Goal: Transaction & Acquisition: Purchase product/service

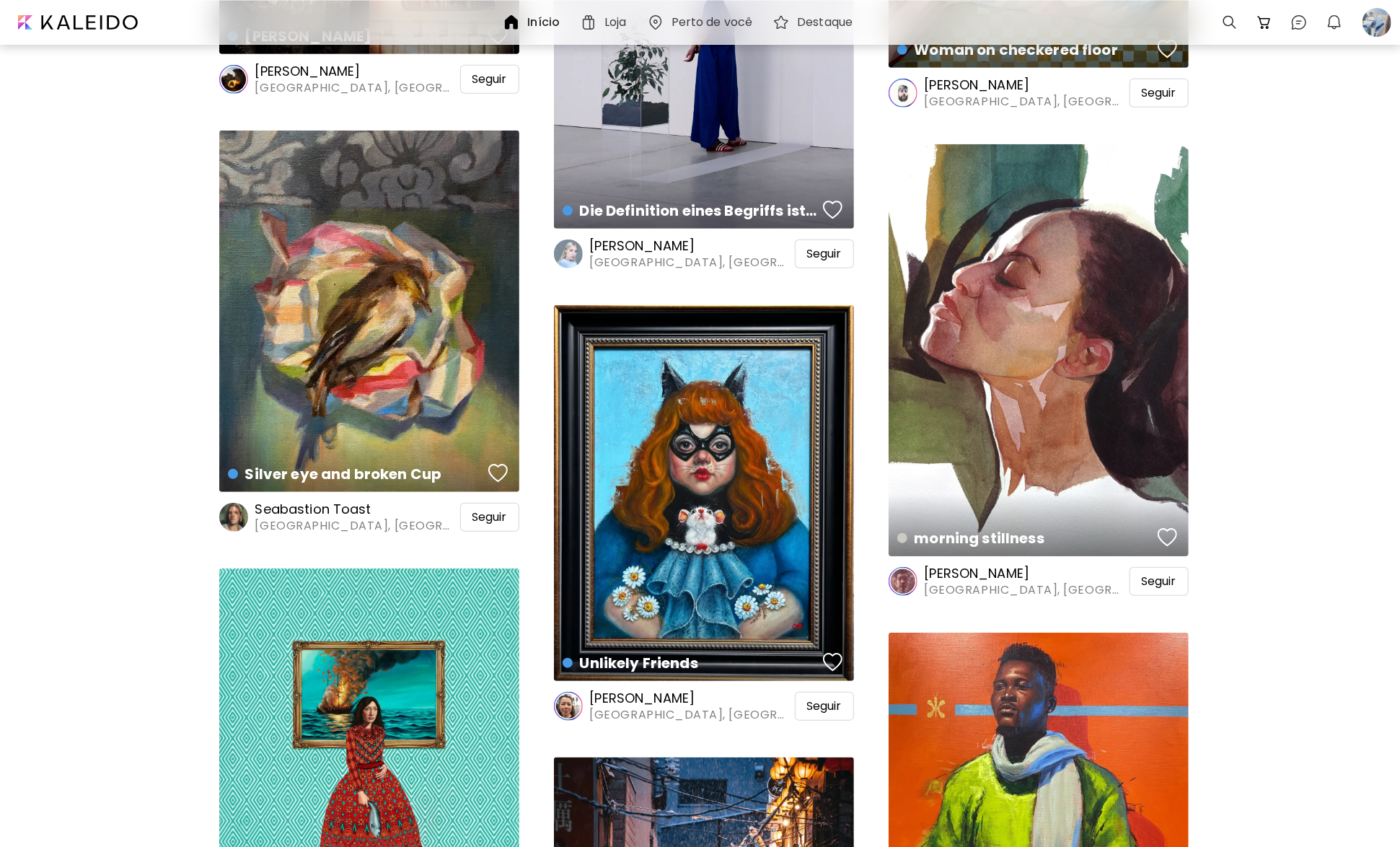
scroll to position [938, 0]
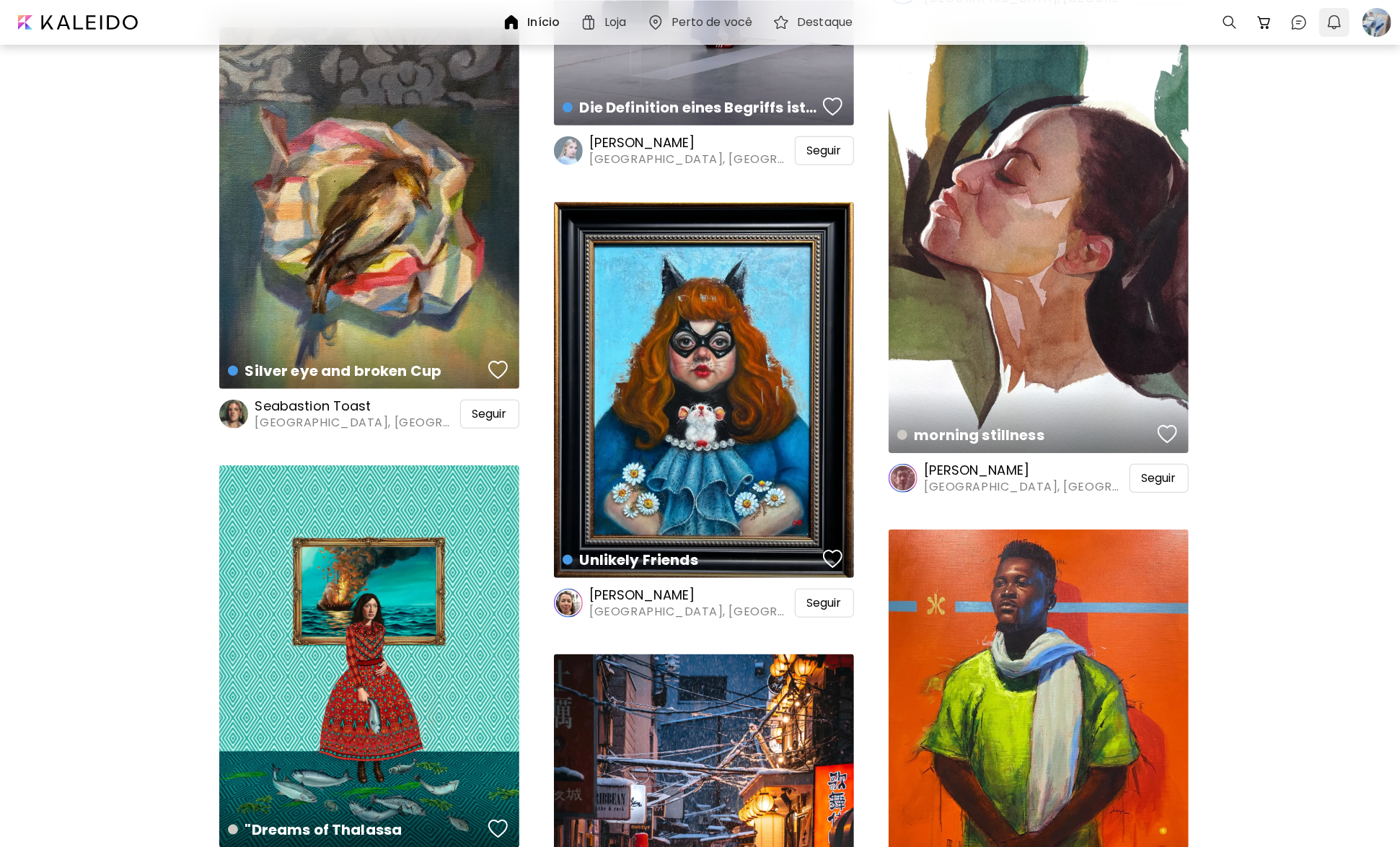
click at [1332, 28] on img "button" at bounding box center [1335, 22] width 17 height 17
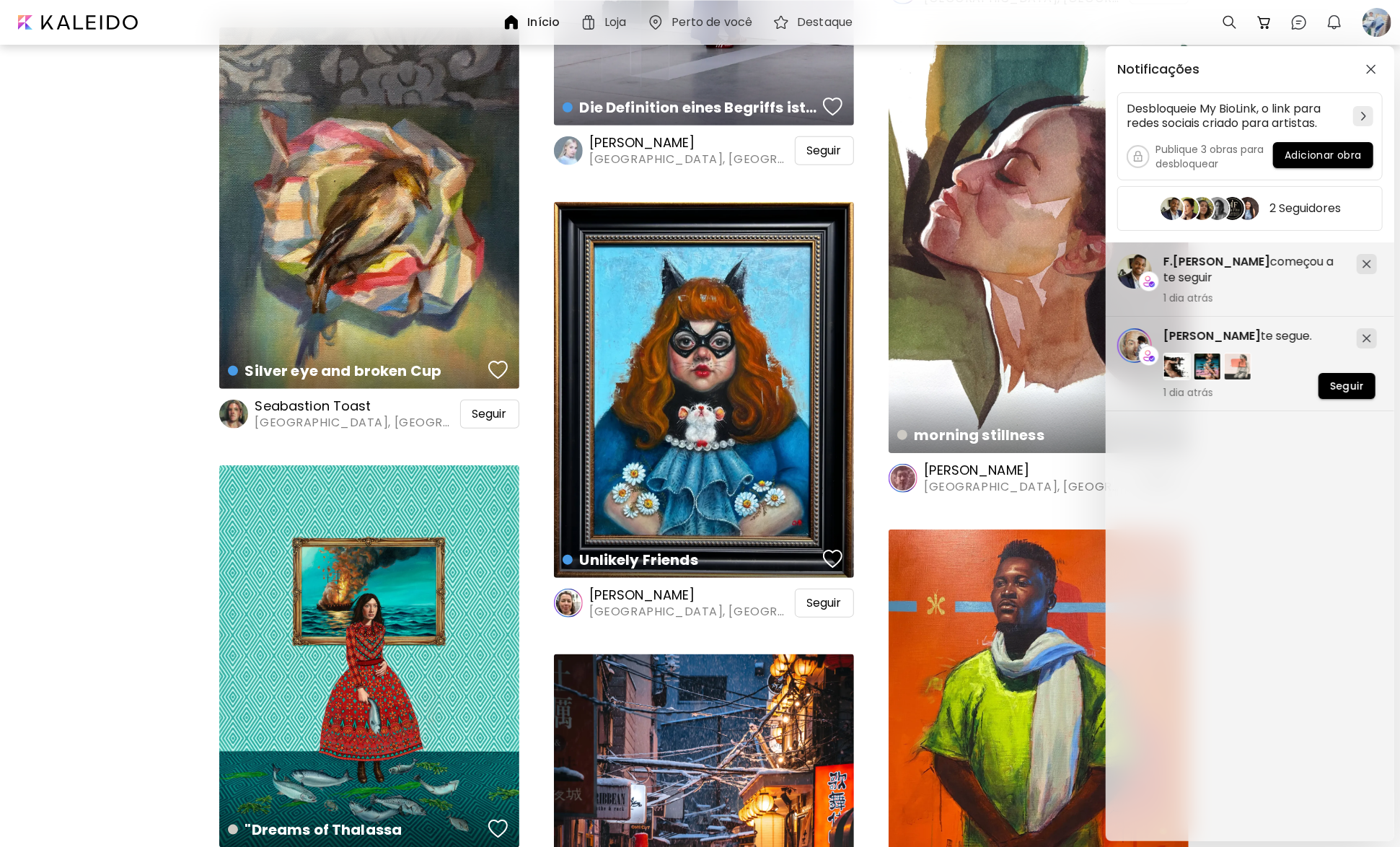
click at [1236, 461] on div "F.[PERSON_NAME] começou a te seguir 1 dia atrás [PERSON_NAME] te segue. 1 dia a…" at bounding box center [1254, 546] width 295 height 606
click at [1368, 68] on img "button" at bounding box center [1372, 69] width 10 height 10
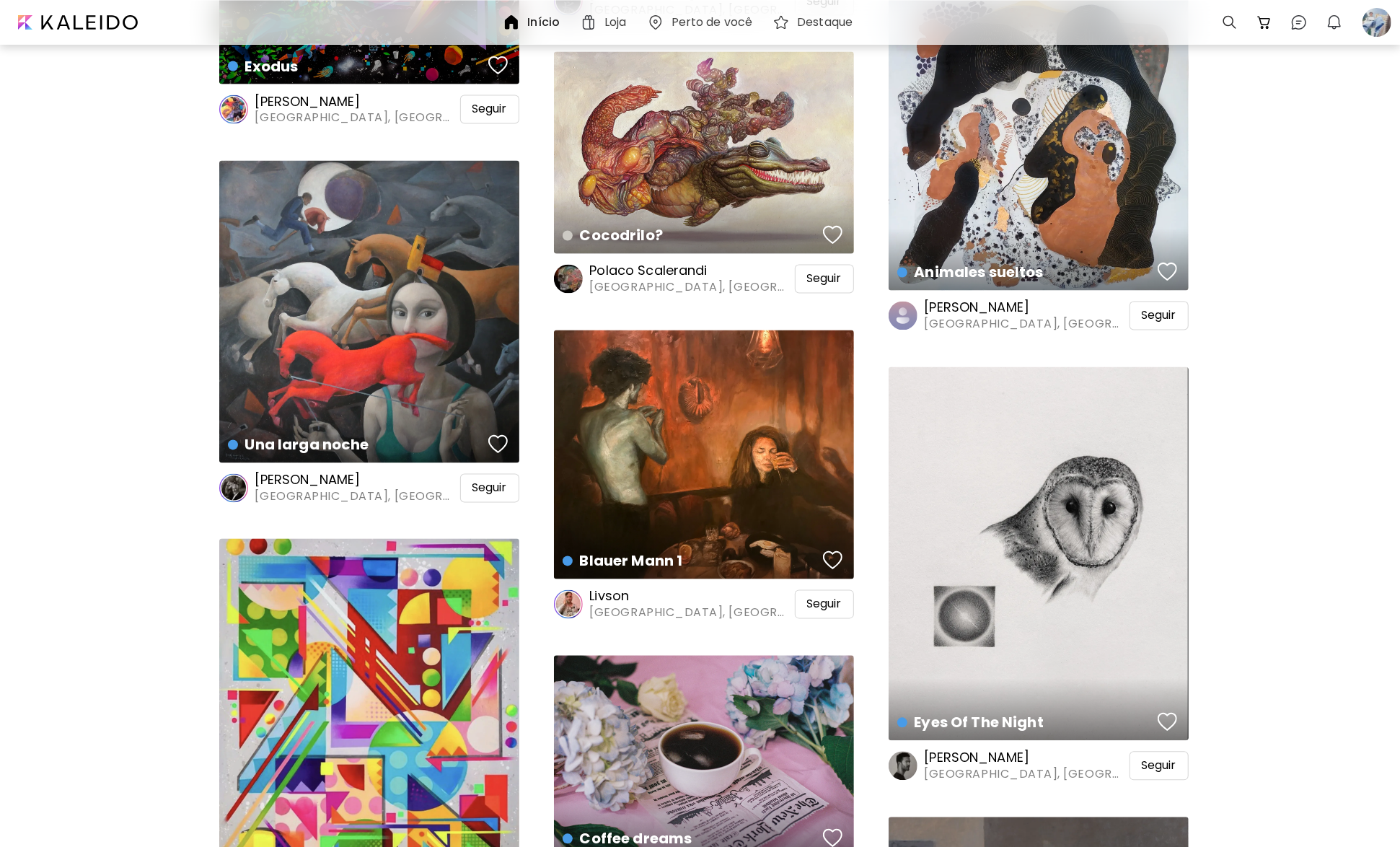
scroll to position [1876, 0]
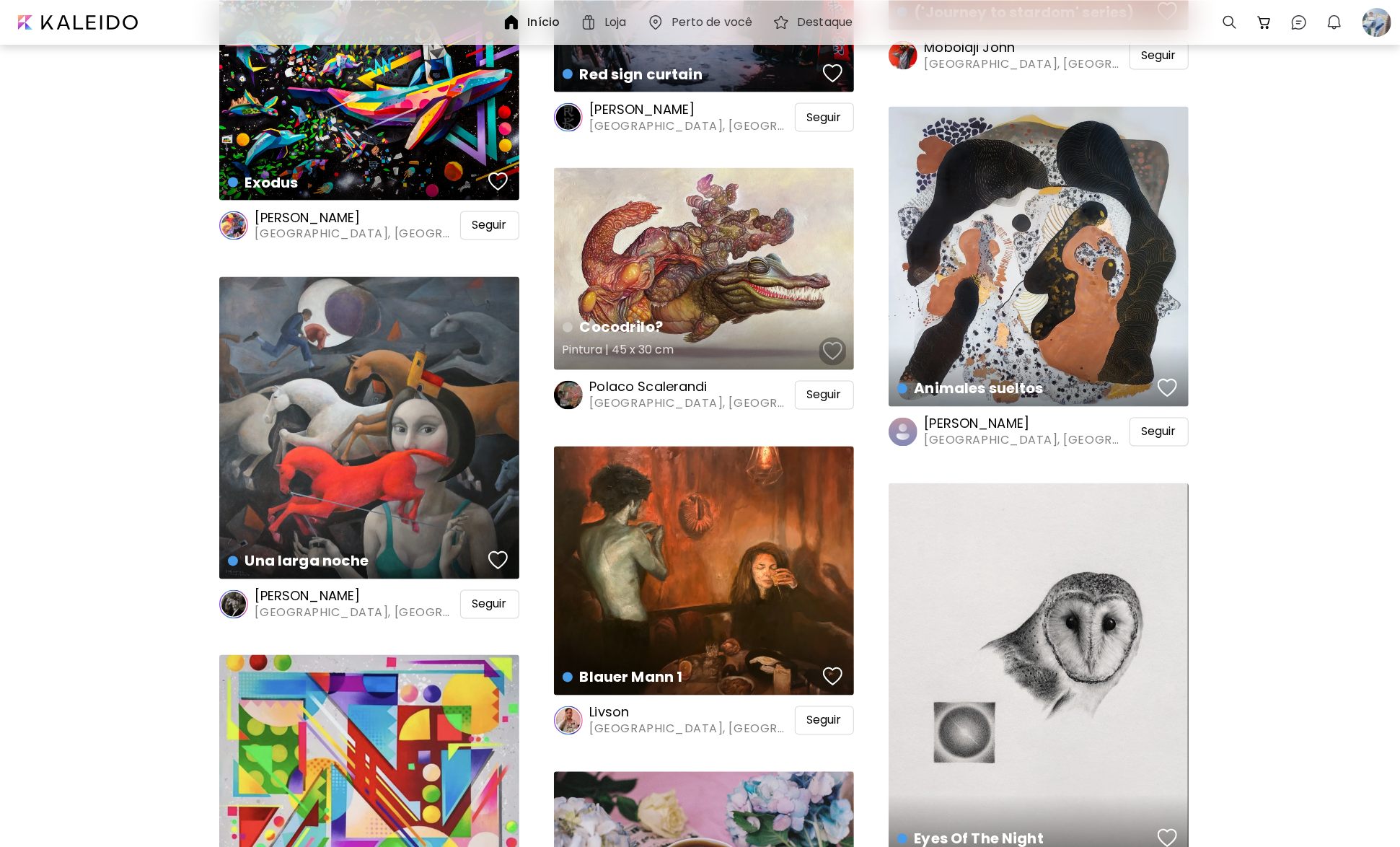
click at [837, 348] on div "button" at bounding box center [833, 351] width 21 height 21
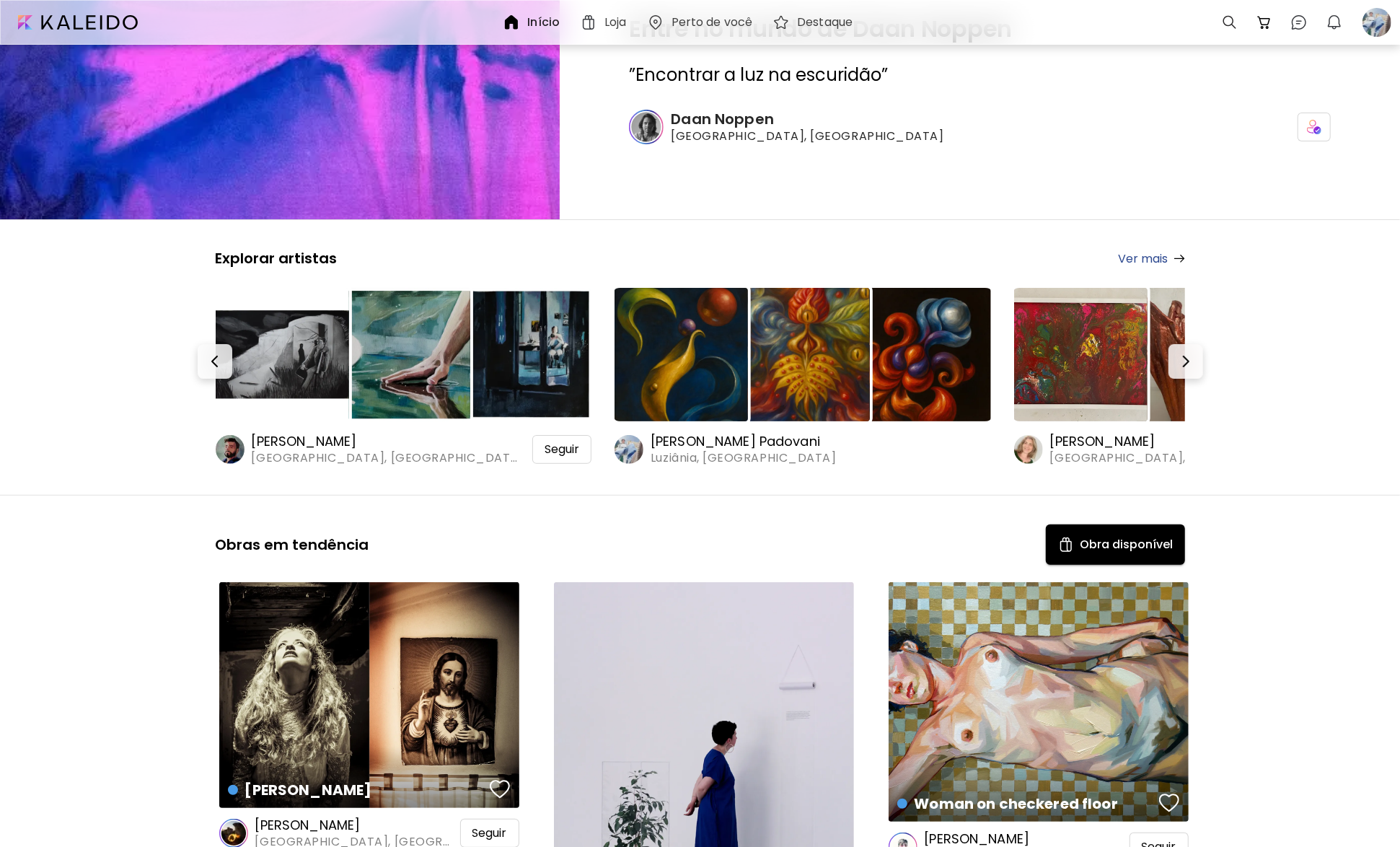
scroll to position [72, 0]
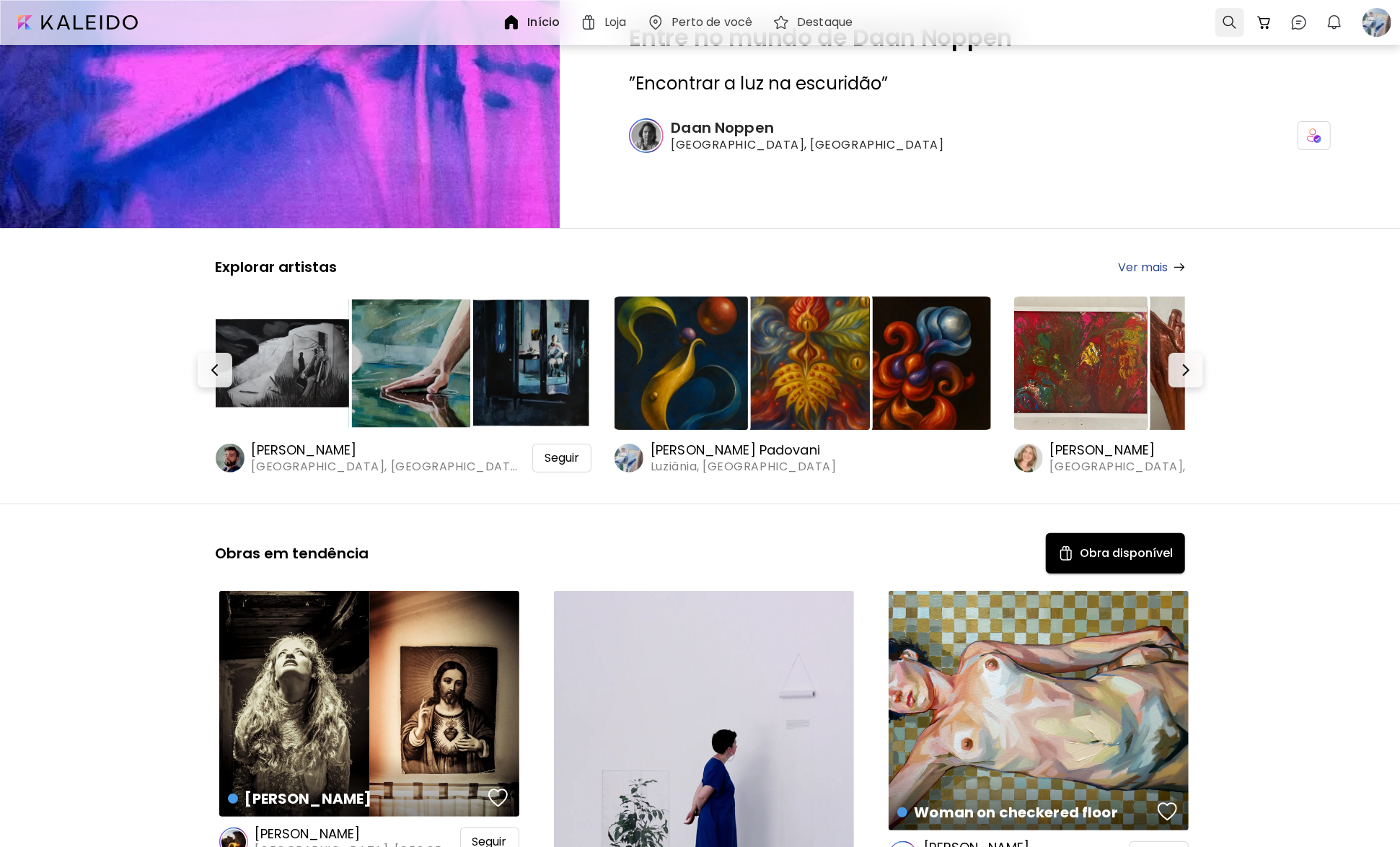
click at [1236, 24] on div at bounding box center [1230, 22] width 29 height 29
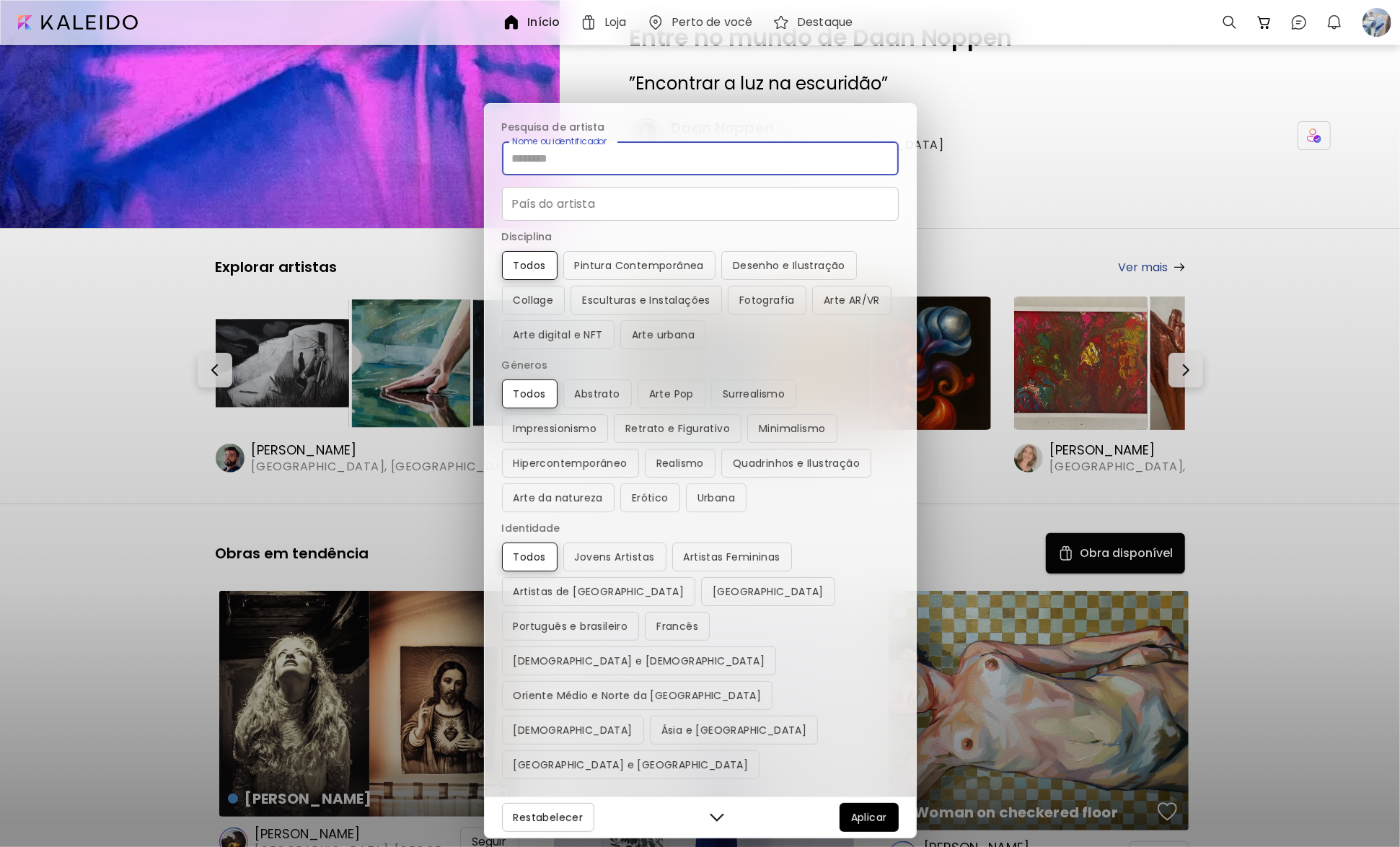
click at [630, 176] on input "Nome ou identificador" at bounding box center [700, 158] width 396 height 34
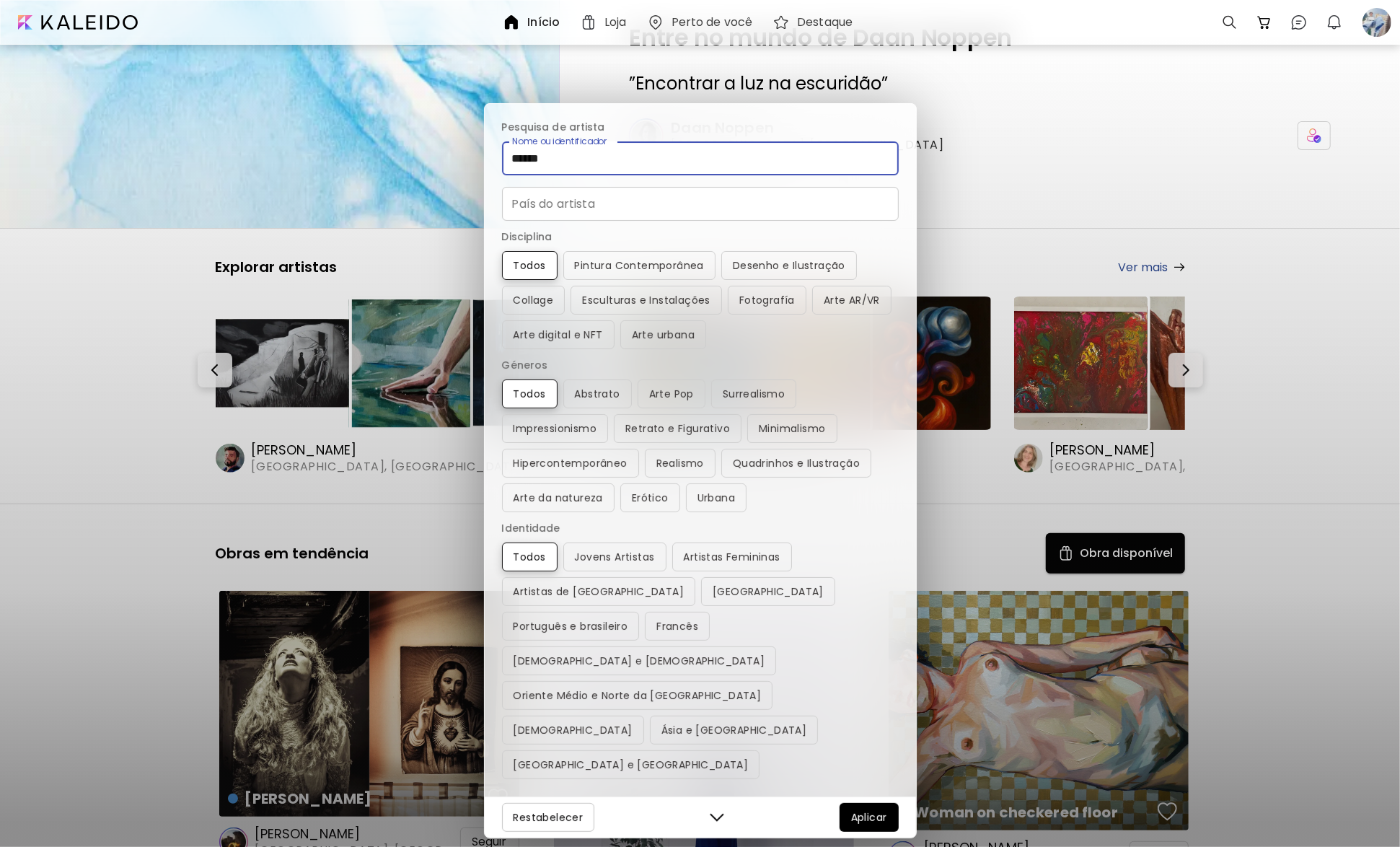
type input "******"
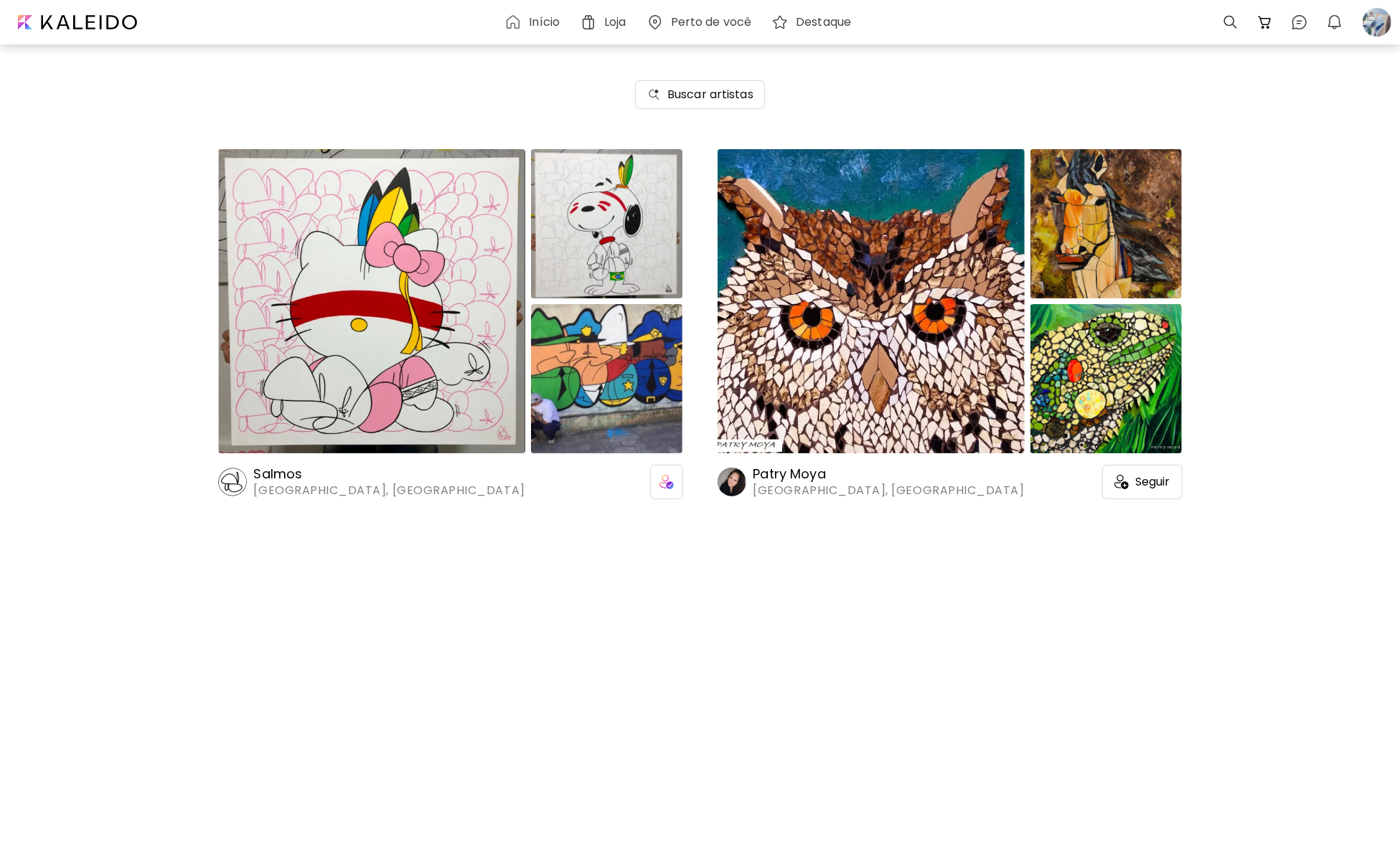
click at [292, 474] on h6 "Salmos" at bounding box center [389, 474] width 272 height 17
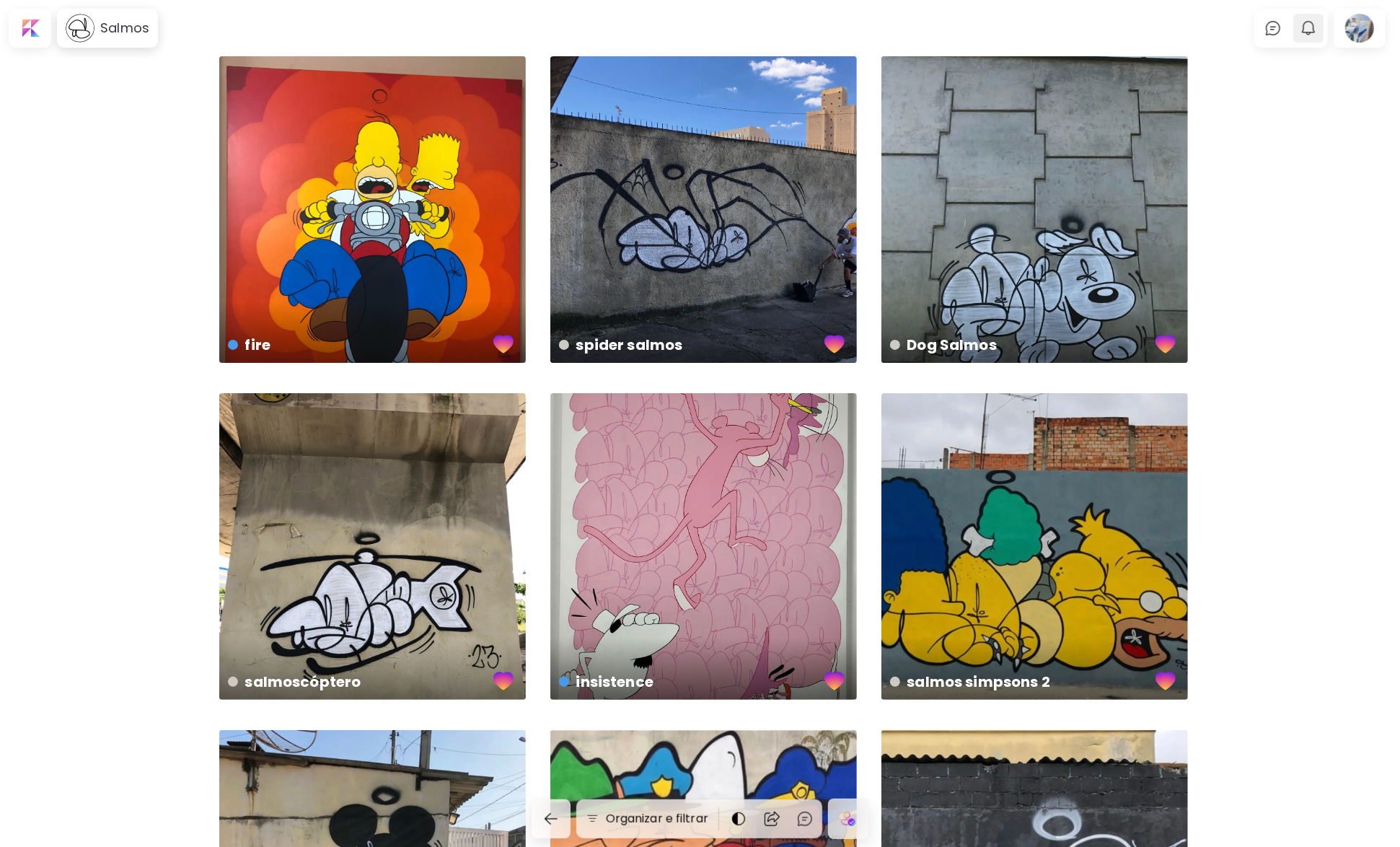
click at [1313, 36] on img "button" at bounding box center [1308, 28] width 17 height 17
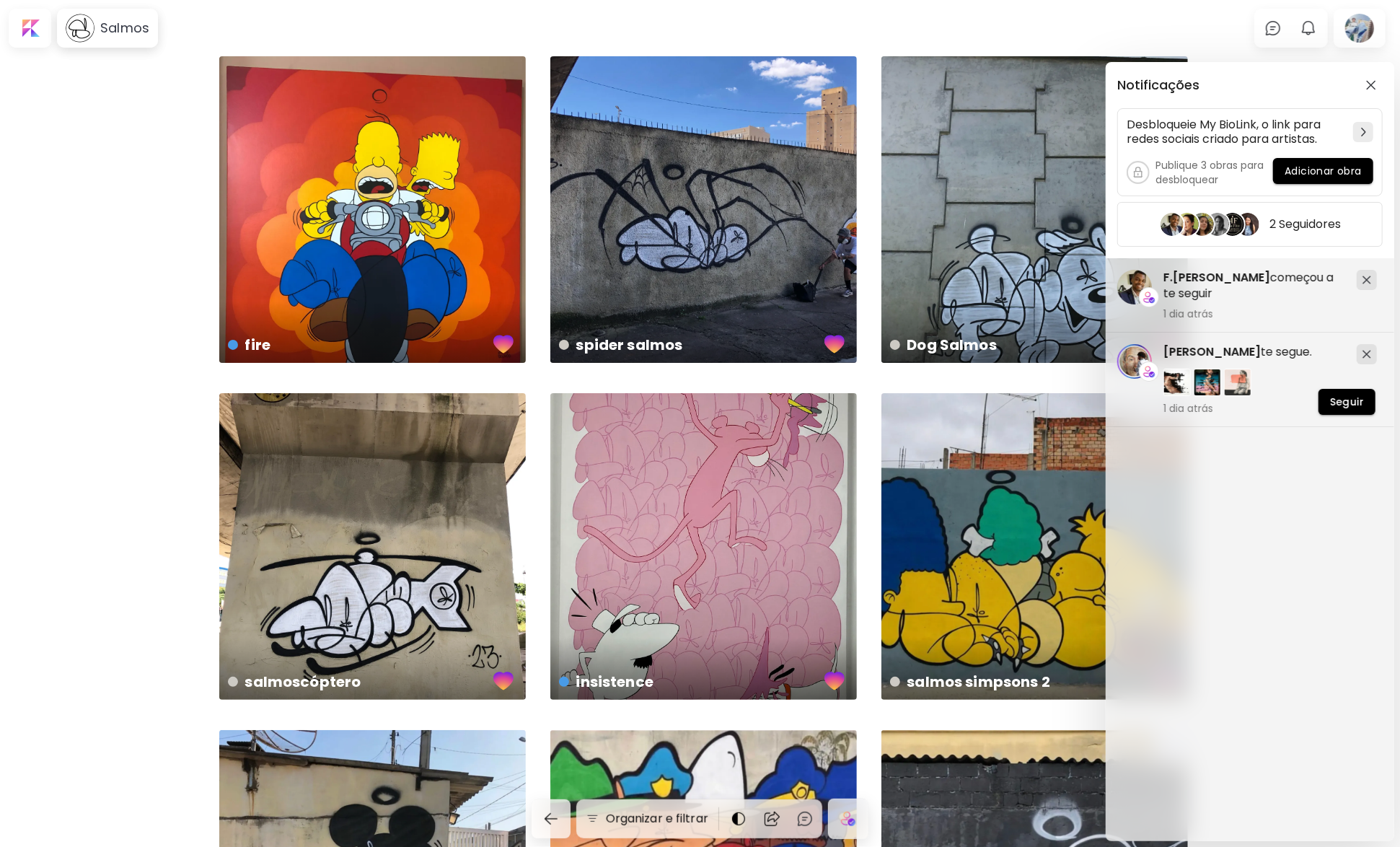
click at [74, 186] on div "Notificações Desbloqueie My BioLink, o link para redes sociais criado para arti…" at bounding box center [700, 423] width 1400 height 847
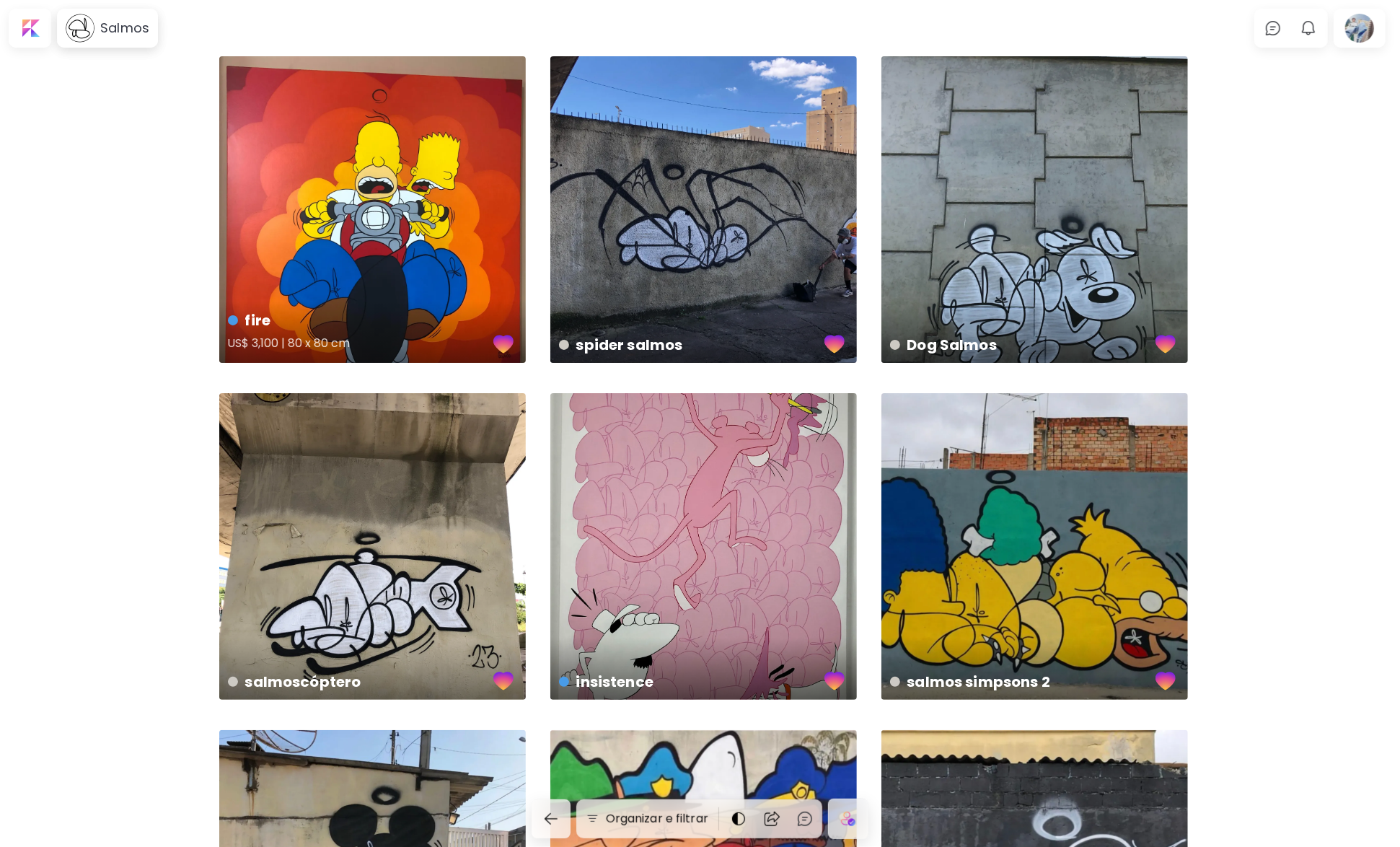
click at [399, 215] on div "fire US$ 3,100 | 80 x 80 cm" at bounding box center [372, 210] width 307 height 307
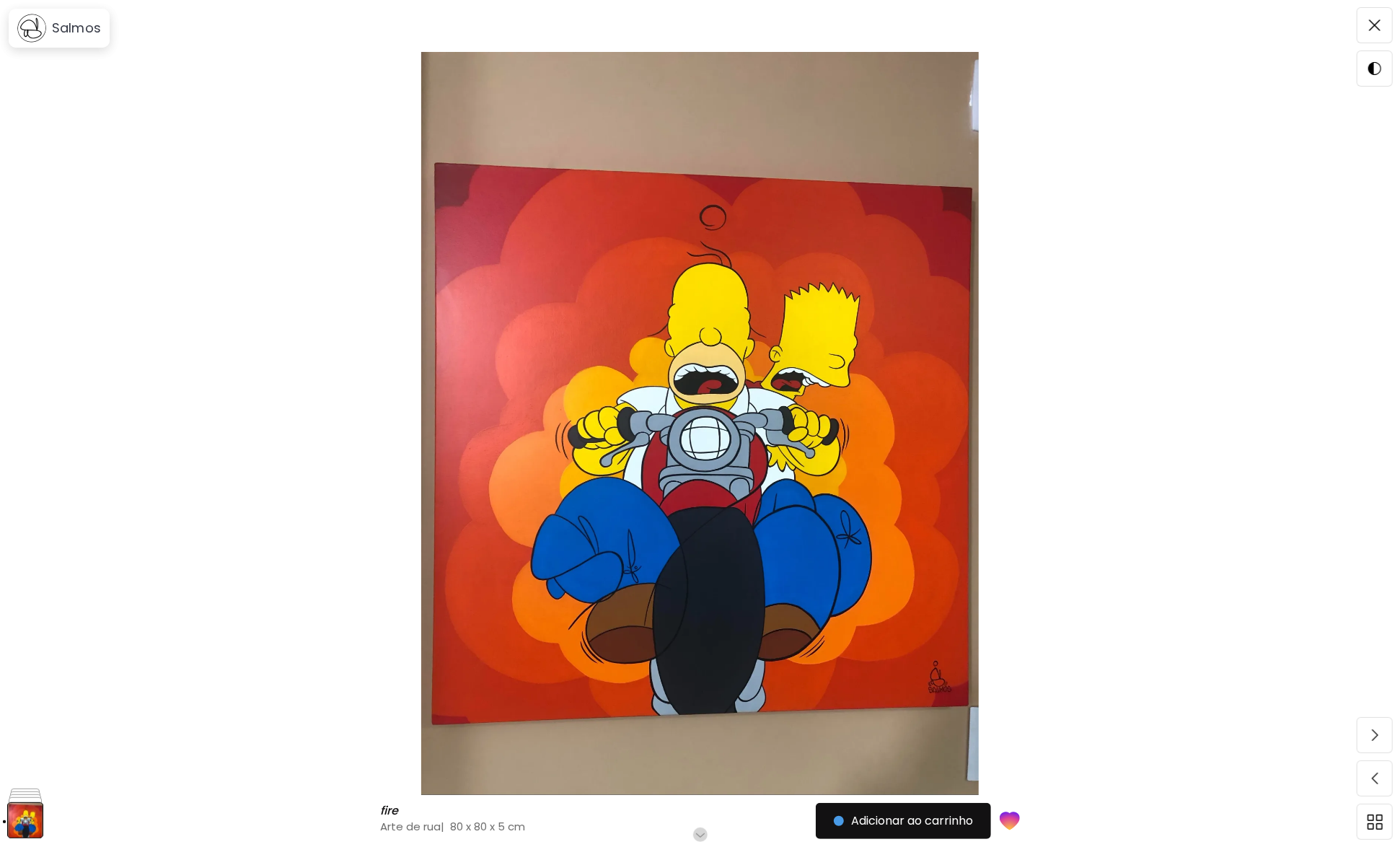
click at [704, 832] on h6 "Role para mais" at bounding box center [700, 834] width 74 height 11
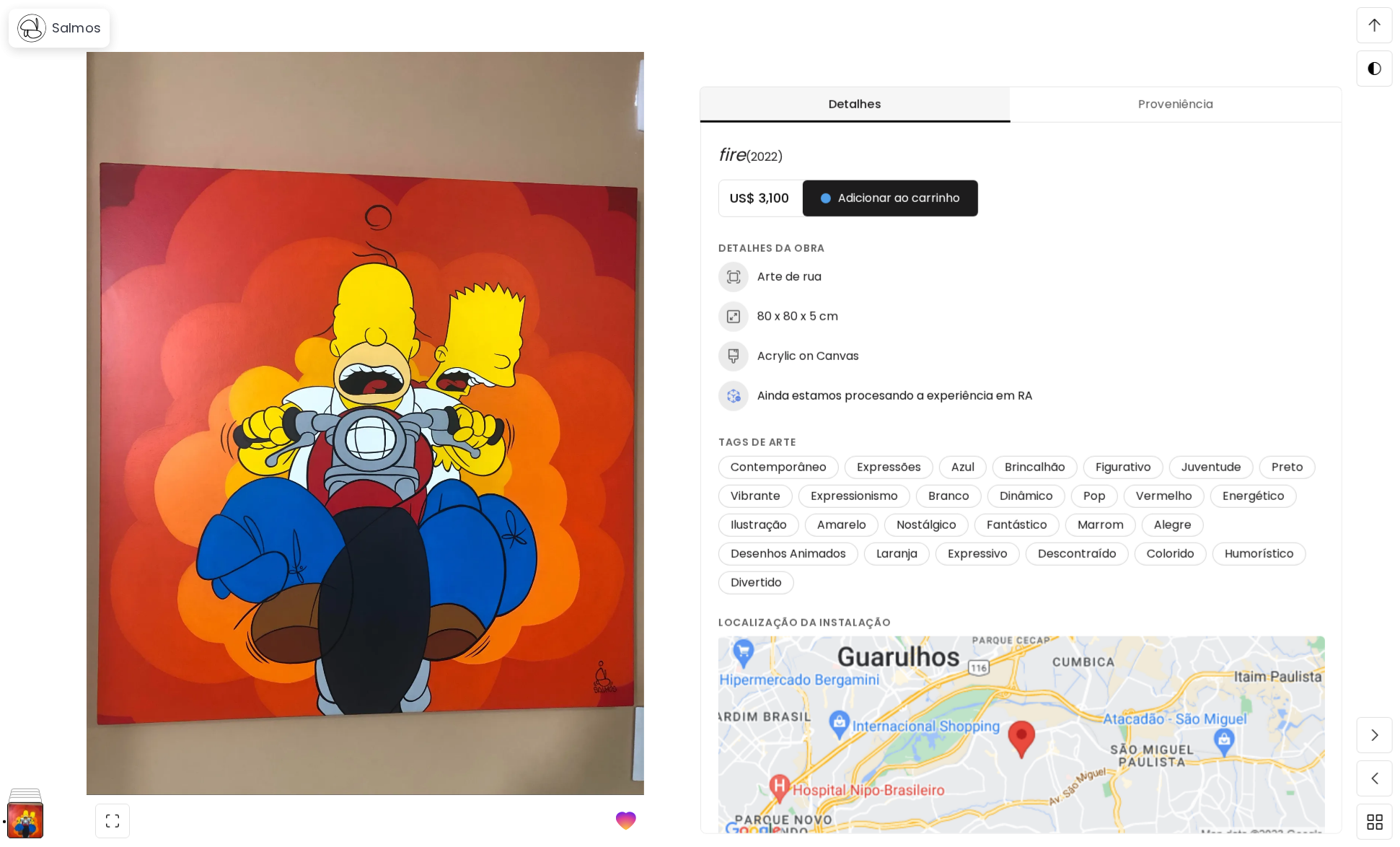
scroll to position [757, 0]
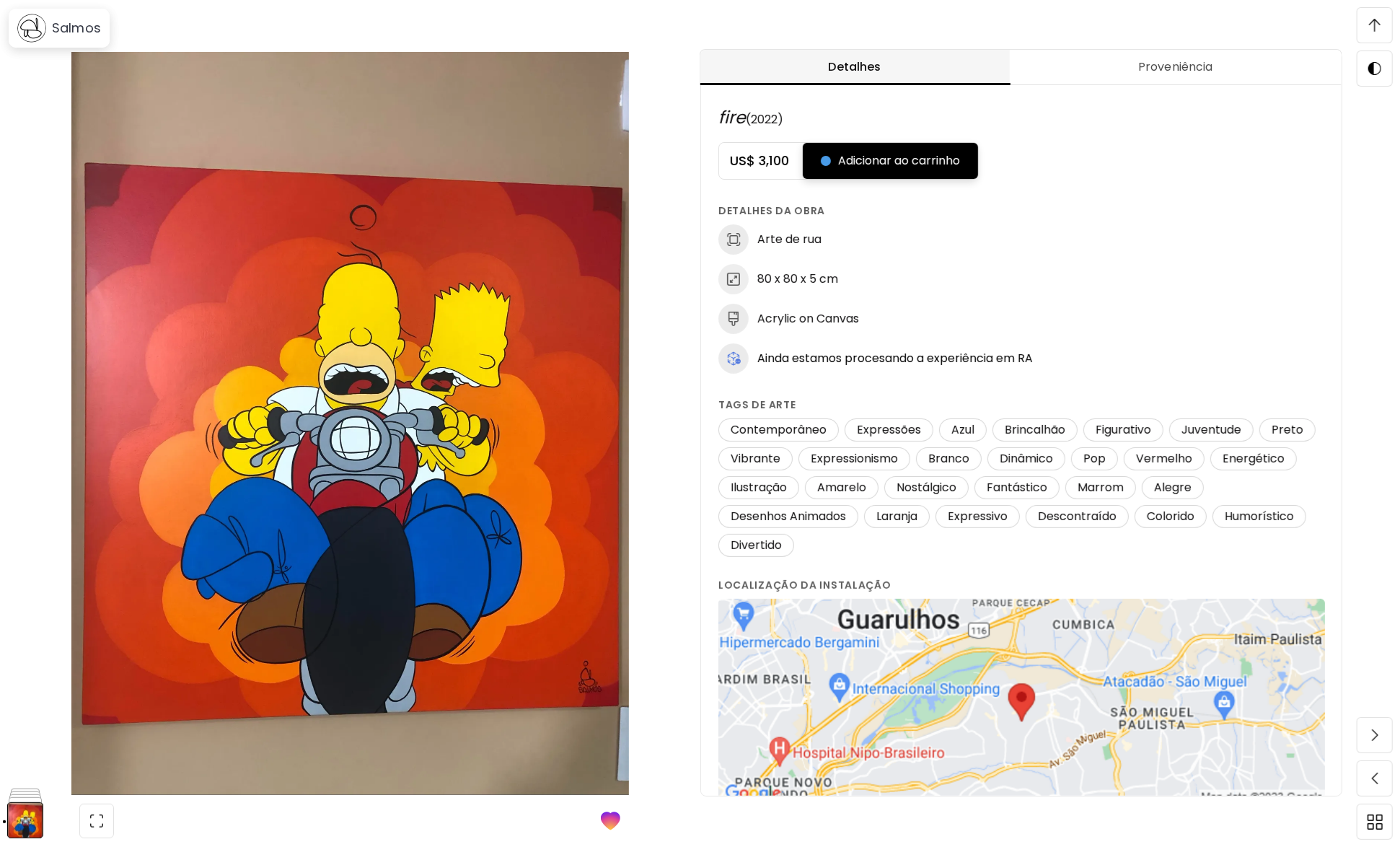
click at [899, 159] on span "Adicionar ao carrinho" at bounding box center [891, 161] width 140 height 17
click at [886, 161] on span "Realizar compra" at bounding box center [880, 161] width 118 height 17
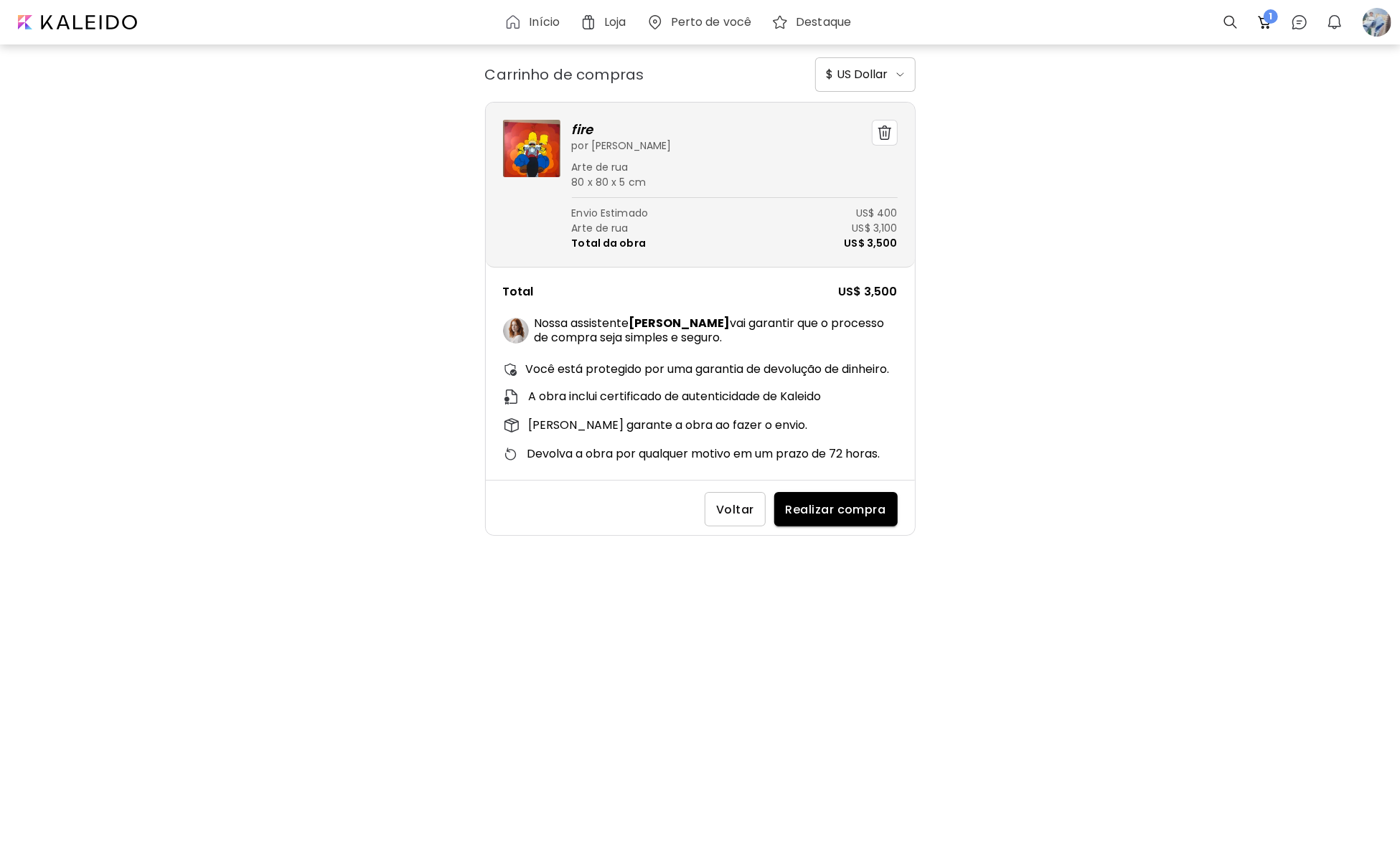
click at [876, 70] on h6 "$ US Dollar" at bounding box center [858, 75] width 61 height 17
click at [996, 166] on div at bounding box center [700, 421] width 1400 height 842
click at [858, 514] on span "Realizar compra" at bounding box center [836, 510] width 100 height 15
